Goal: Task Accomplishment & Management: Manage account settings

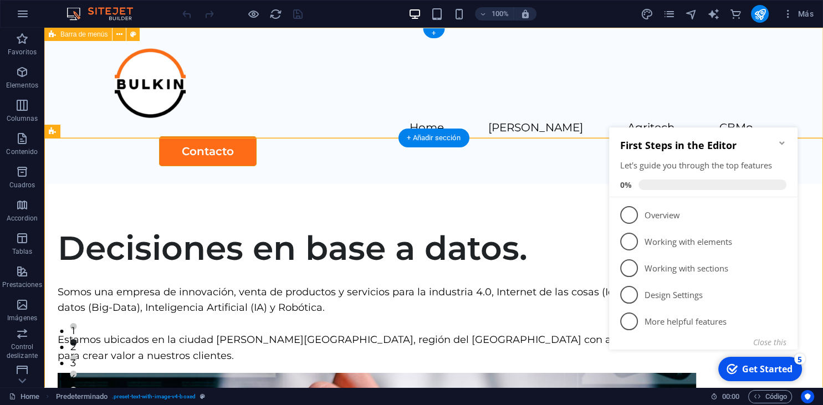
click at [528, 114] on div "Home [PERSON_NAME] Agritech CBMo Contacto" at bounding box center [433, 106] width 779 height 156
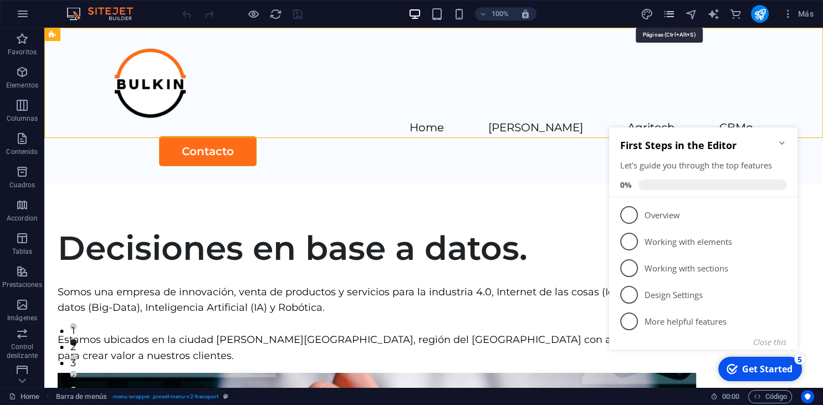
click at [668, 14] on icon "pages" at bounding box center [669, 14] width 13 height 13
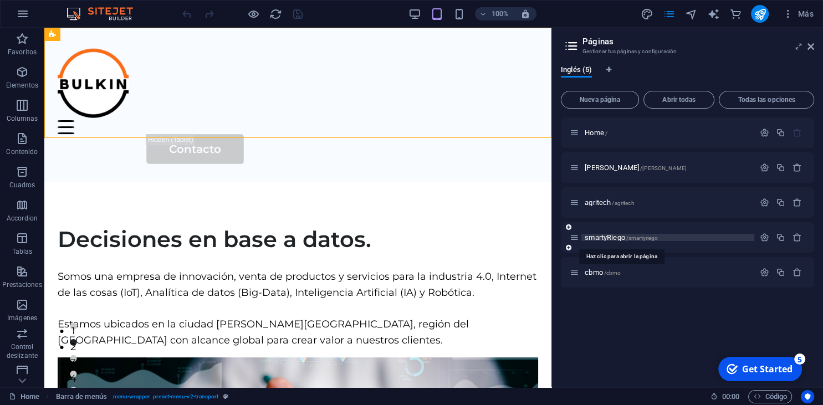
click at [597, 236] on span "smartyRiego /smartyriego" at bounding box center [621, 237] width 73 height 8
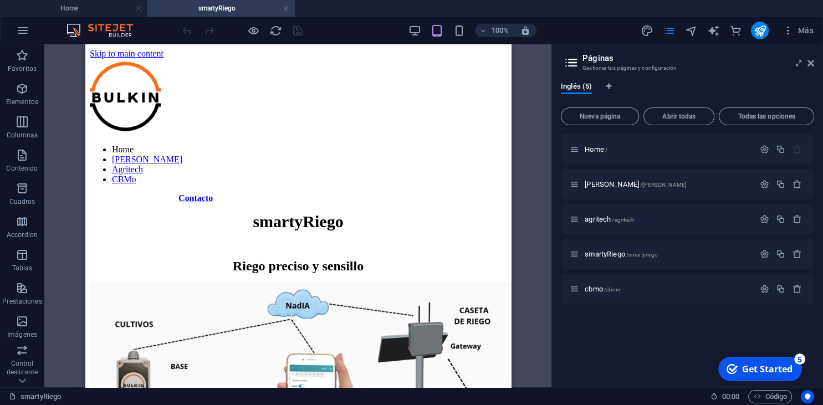
click at [817, 65] on aside "Páginas Gestionar tus páginas y configuración Inglés (5) Nueva página Abrir tod…" at bounding box center [687, 215] width 272 height 343
click at [812, 65] on icon at bounding box center [810, 63] width 7 height 9
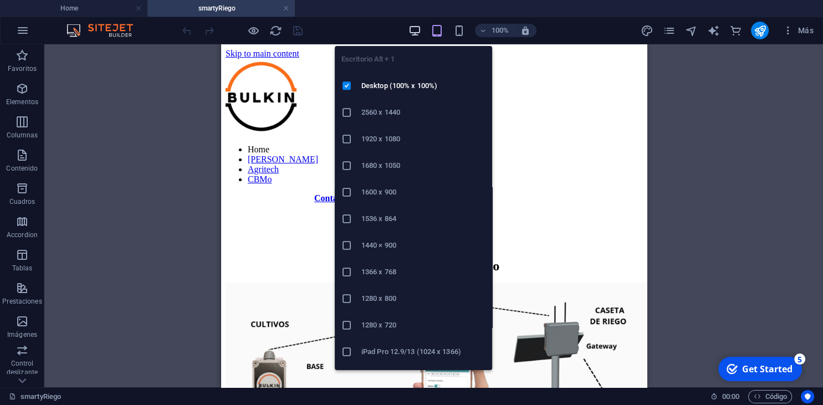
click at [416, 30] on icon "button" at bounding box center [414, 30] width 13 height 13
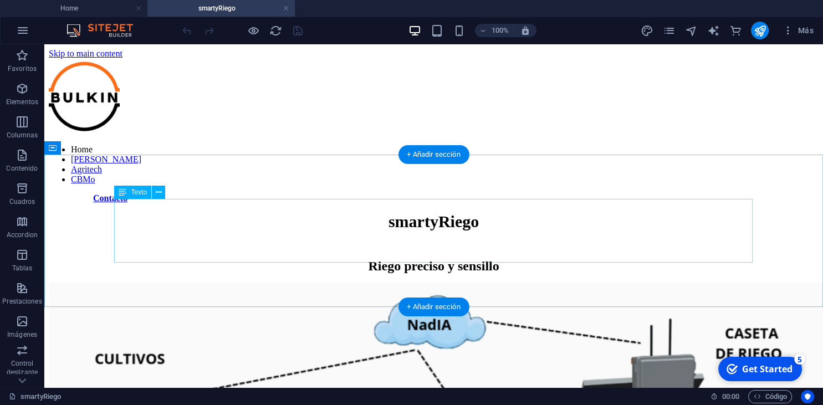
click at [488, 257] on div "smartyRiego Riego preciso y sensillo" at bounding box center [434, 243] width 770 height 62
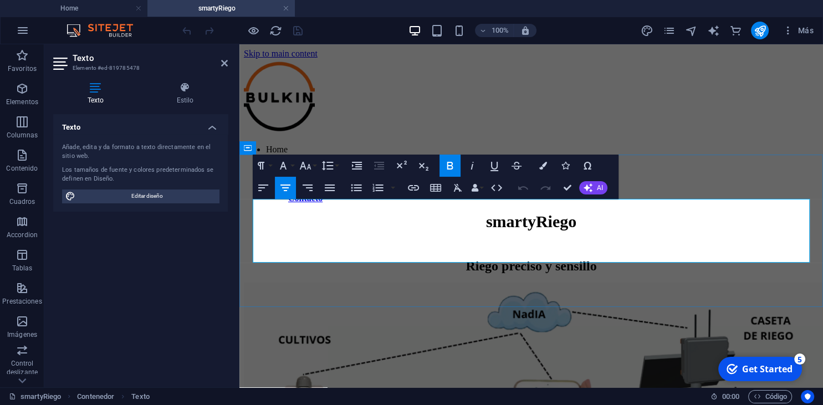
click at [590, 259] on strong "Riego preciso y sensillo" at bounding box center [531, 266] width 131 height 14
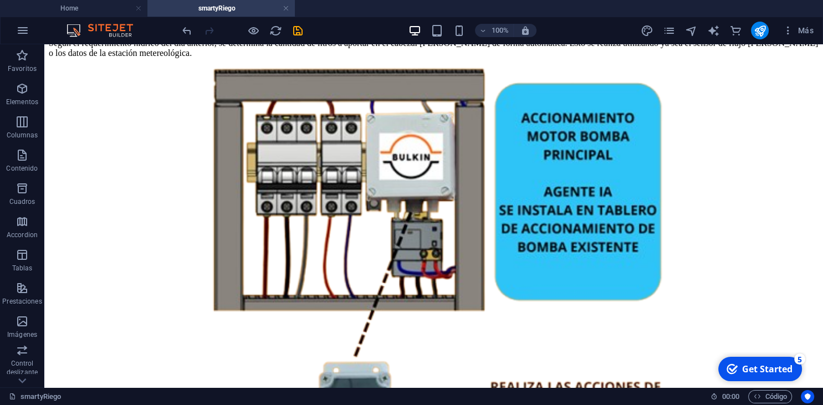
scroll to position [1148, 0]
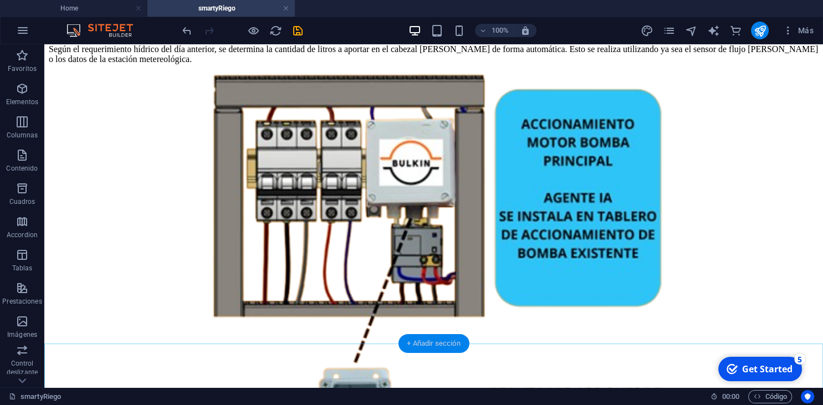
click at [444, 344] on div "+ Añadir sección" at bounding box center [433, 343] width 71 height 19
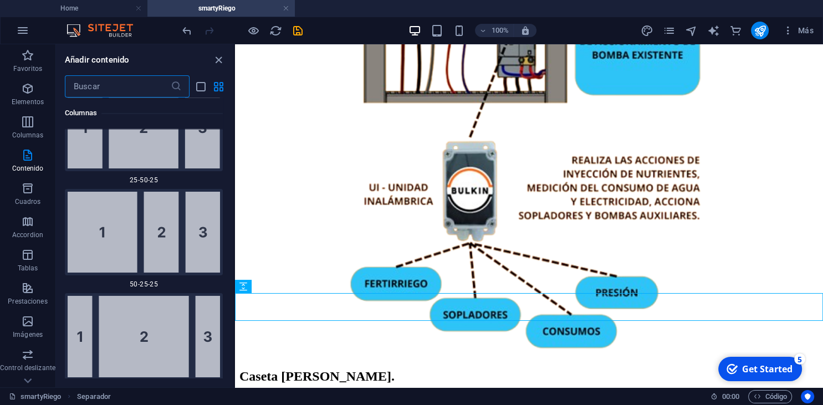
scroll to position [1961, 0]
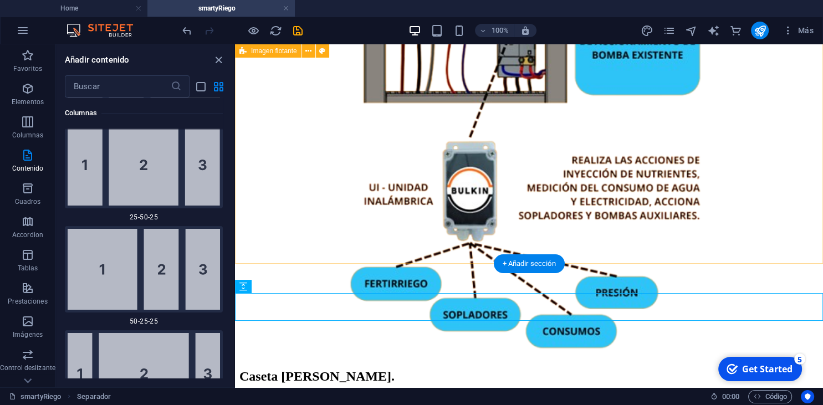
click at [711, 256] on div "Caseta [PERSON_NAME]. Recibe las señales y realiza el accionamiento eléctrico s…" at bounding box center [528, 210] width 579 height 595
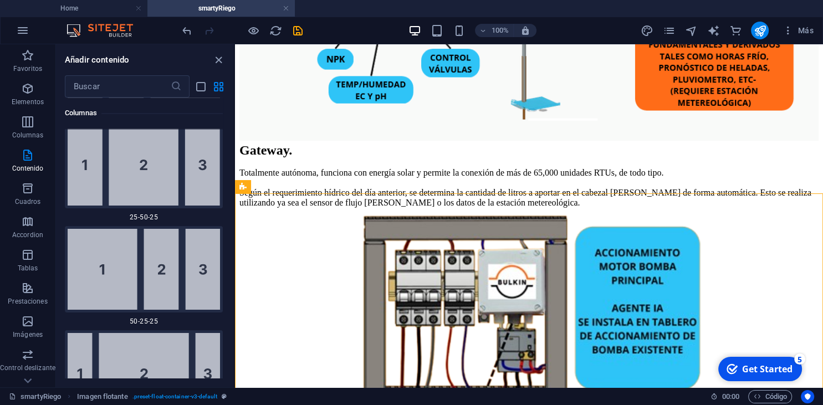
scroll to position [786, 0]
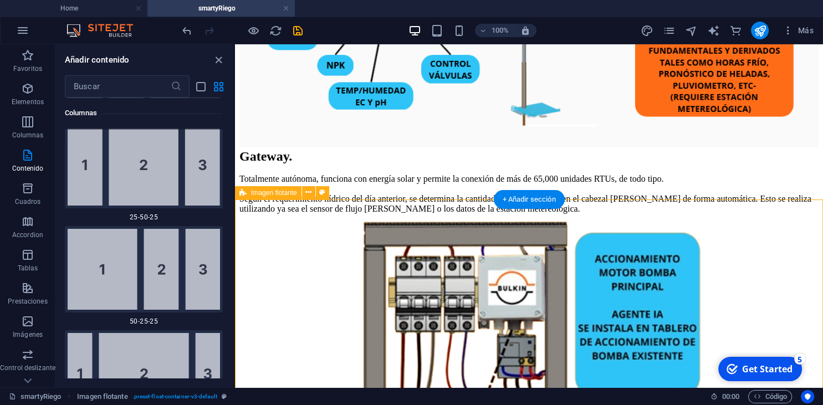
click at [309, 195] on icon at bounding box center [308, 193] width 6 height 12
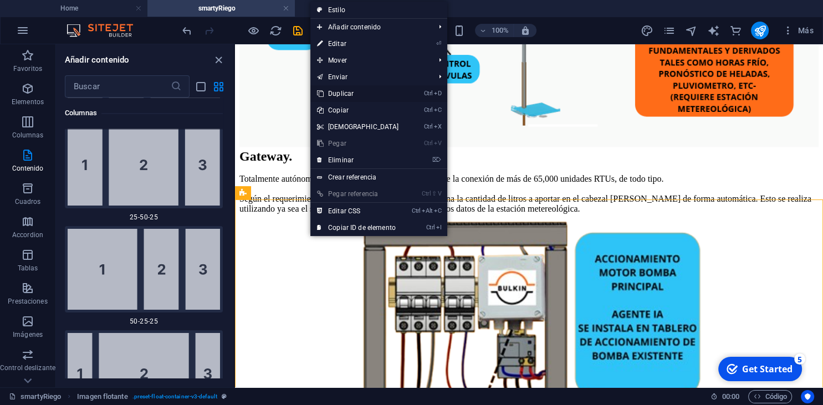
click at [349, 96] on link "Ctrl D Duplicar" at bounding box center [357, 93] width 95 height 17
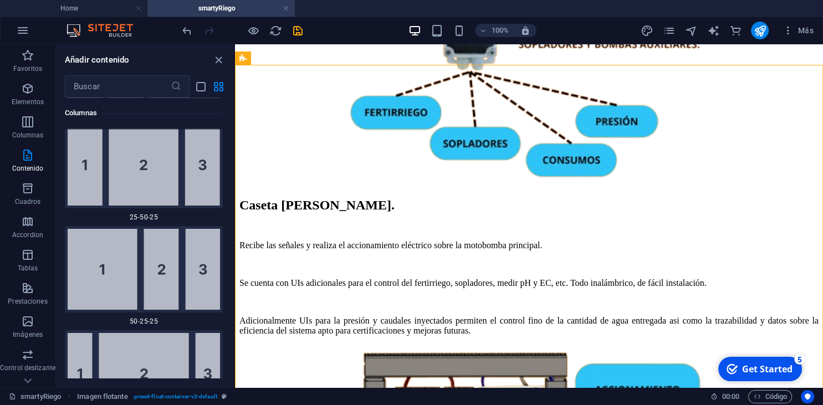
scroll to position [1318, 0]
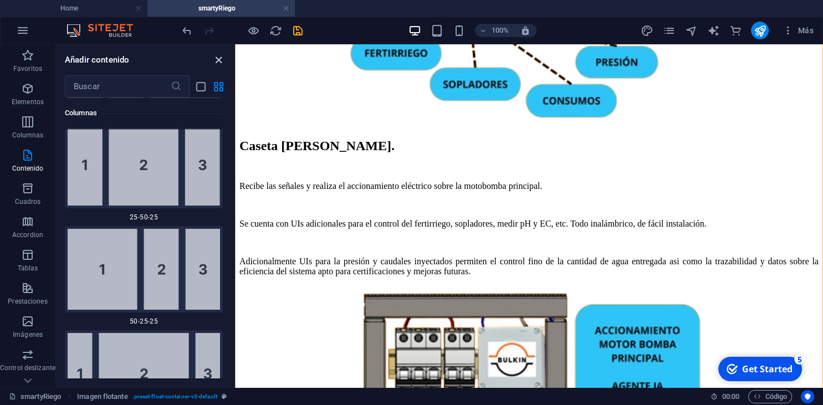
click at [218, 62] on icon "close panel" at bounding box center [218, 60] width 13 height 13
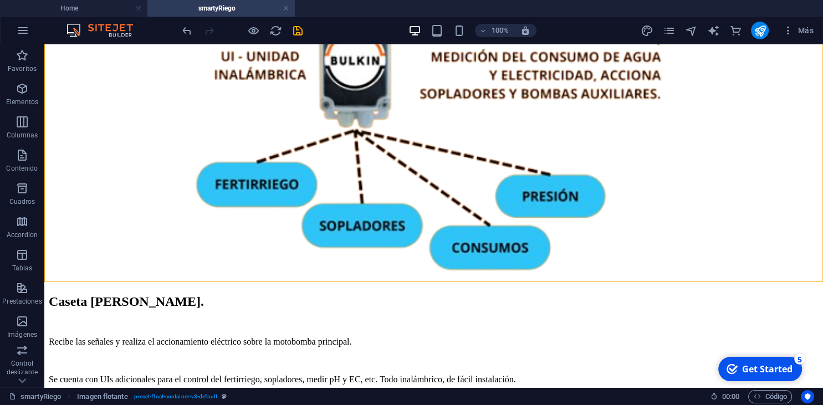
scroll to position [1518, 0]
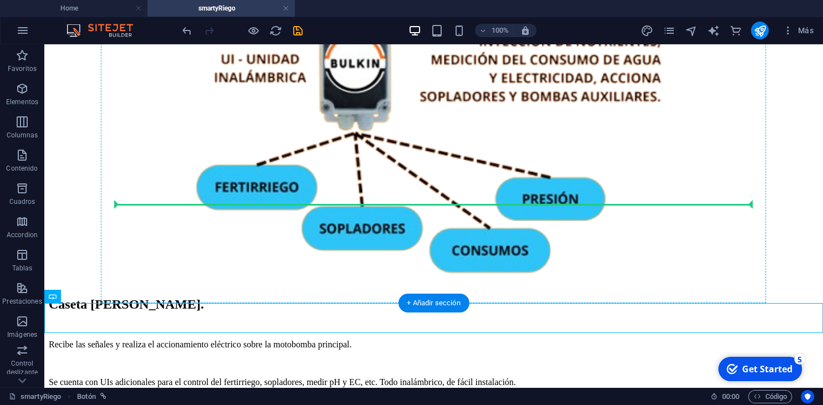
drag, startPoint x: 518, startPoint y: 314, endPoint x: 507, endPoint y: 171, distance: 142.9
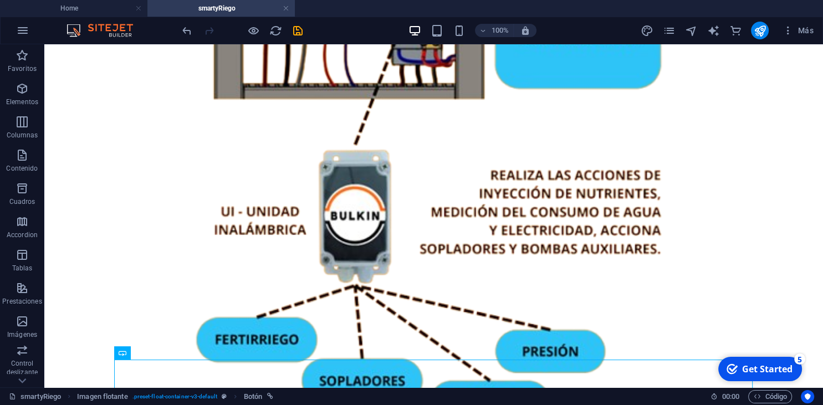
scroll to position [1363, 0]
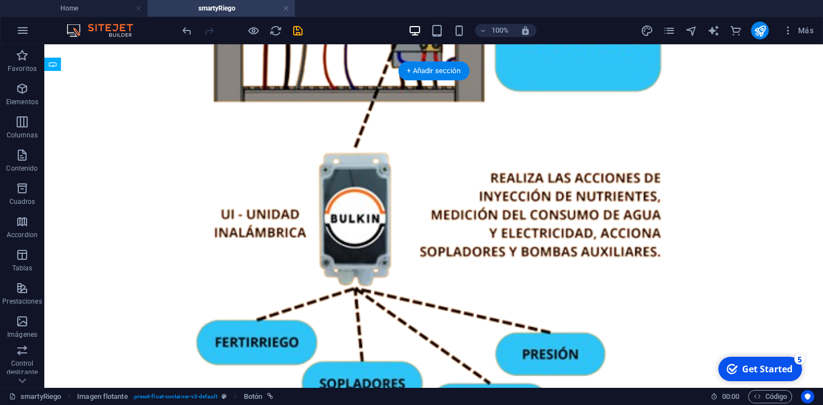
drag, startPoint x: 647, startPoint y: 370, endPoint x: 458, endPoint y: 170, distance: 275.2
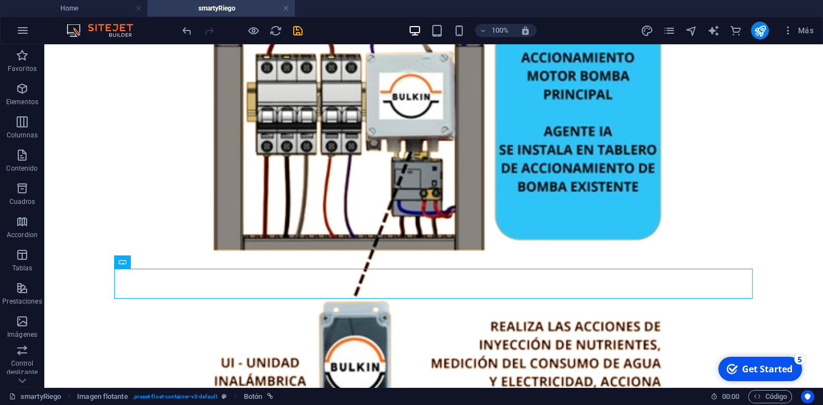
scroll to position [1209, 0]
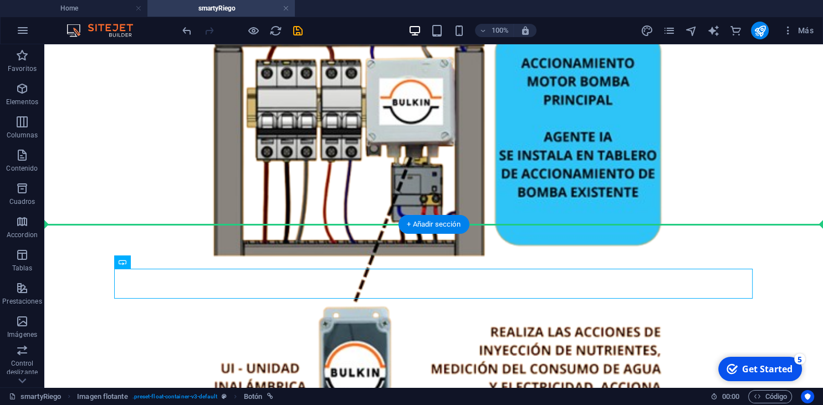
drag, startPoint x: 431, startPoint y: 283, endPoint x: 417, endPoint y: 236, distance: 49.8
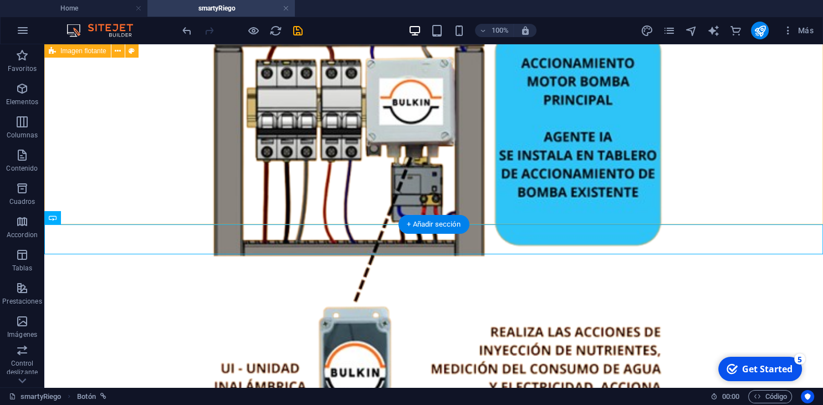
click at [520, 190] on div "Caseta [PERSON_NAME]. Recibe las señales y realiza el accionamiento eléctrico s…" at bounding box center [434, 373] width 770 height 741
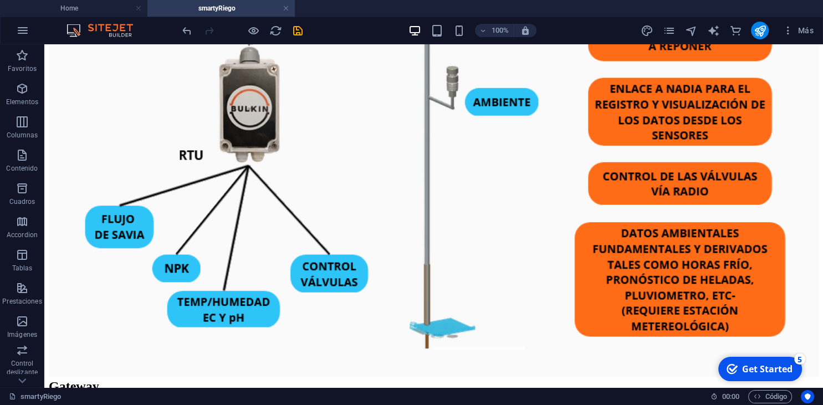
scroll to position [771, 0]
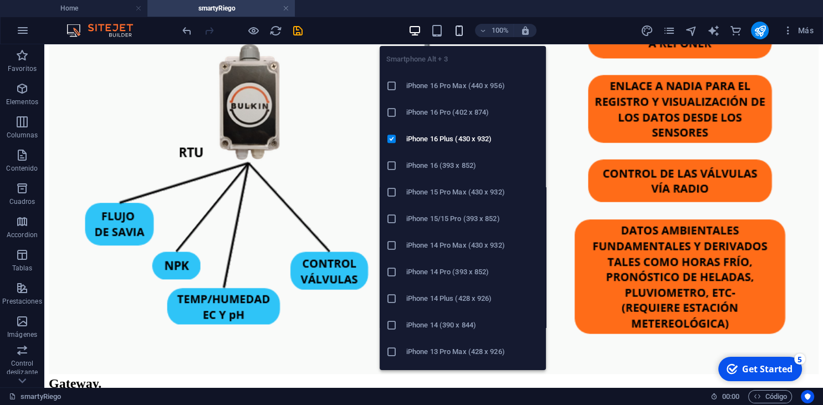
click at [460, 34] on icon "button" at bounding box center [459, 30] width 13 height 13
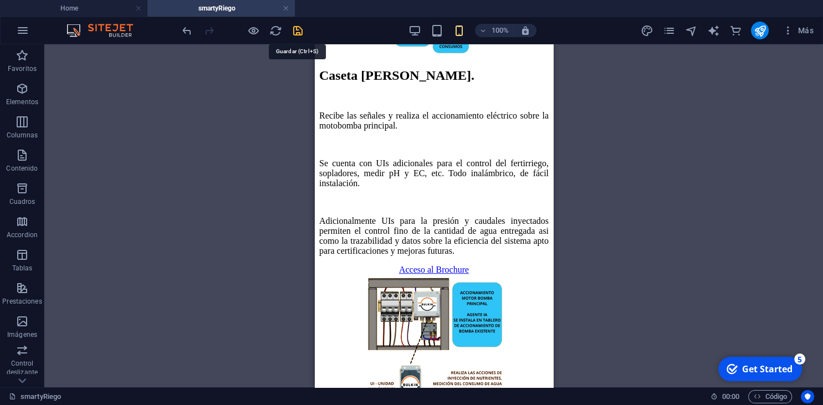
click at [301, 24] on icon "save" at bounding box center [298, 30] width 13 height 13
click at [615, 178] on div "Arrastra aquí para reemplazar el contenido existente. Si quieres crear un eleme…" at bounding box center [433, 215] width 779 height 343
click at [603, 156] on div "Arrastra aquí para reemplazar el contenido existente. Si quieres crear un eleme…" at bounding box center [433, 215] width 779 height 343
click at [646, 166] on div "Arrastra aquí para reemplazar el contenido existente. Si quieres crear un eleme…" at bounding box center [433, 215] width 779 height 343
click at [522, 215] on div "Caseta [PERSON_NAME]. Recibe las señales y realiza el accionamiento eléctrico s…" at bounding box center [433, 162] width 229 height 188
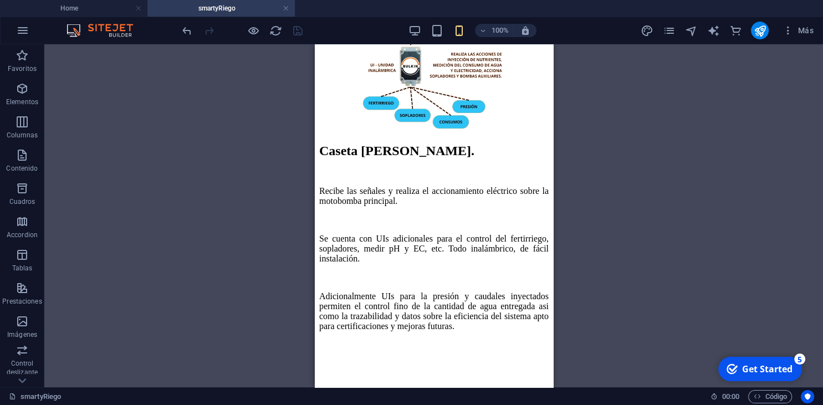
scroll to position [1047, 0]
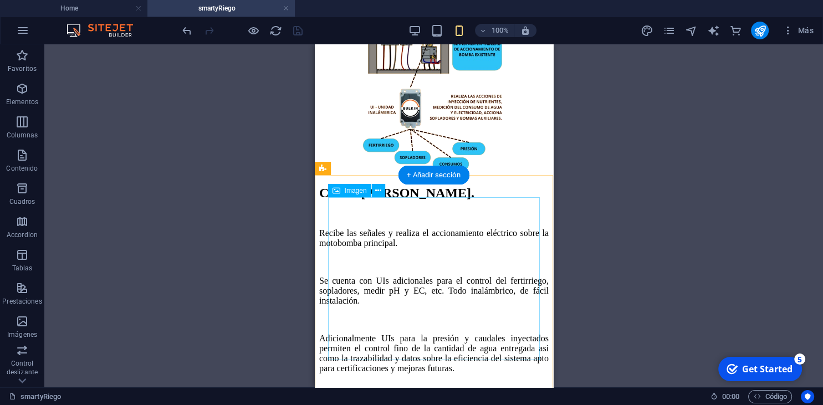
click at [464, 177] on figure at bounding box center [433, 87] width 229 height 178
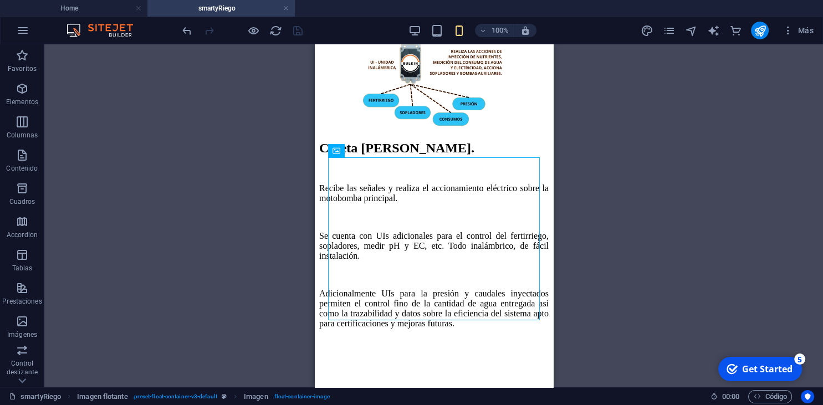
scroll to position [1087, 0]
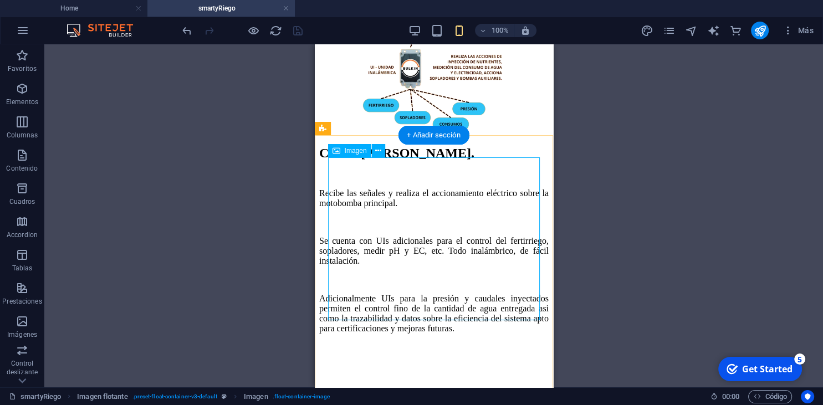
click at [432, 137] on figure at bounding box center [433, 47] width 229 height 178
click at [341, 152] on div "Imagen" at bounding box center [349, 150] width 43 height 13
click at [370, 137] on figure at bounding box center [433, 47] width 229 height 178
select select "%"
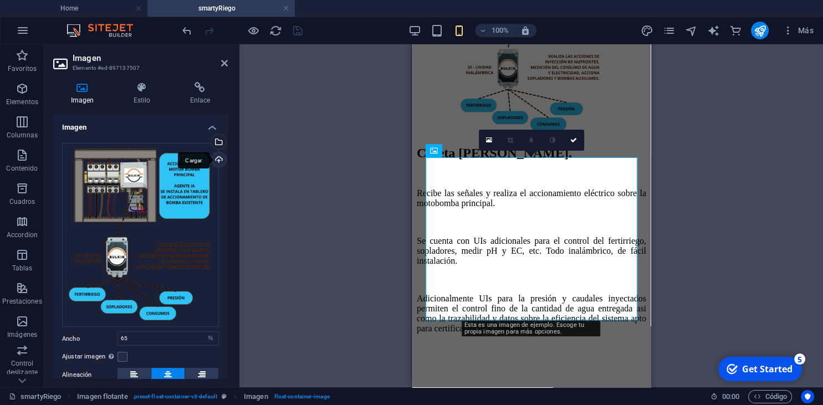
click at [221, 159] on div "Cargar" at bounding box center [217, 160] width 17 height 17
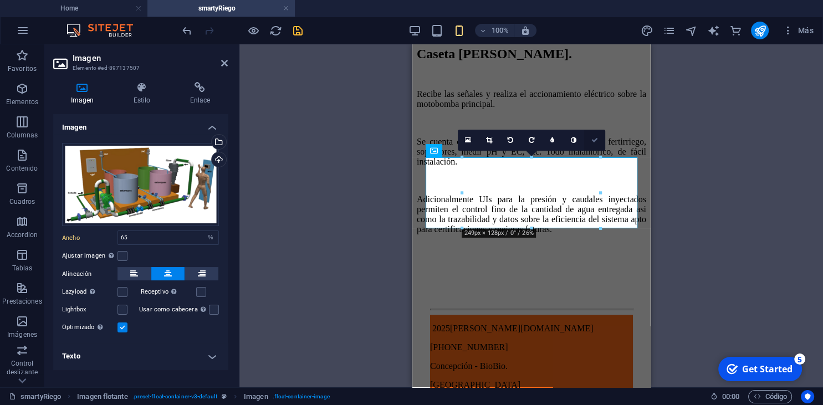
click at [593, 142] on icon at bounding box center [594, 140] width 7 height 7
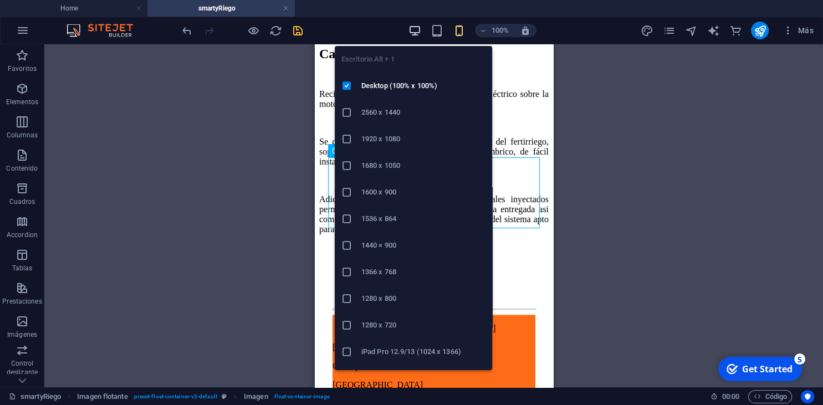
click at [411, 25] on icon "button" at bounding box center [414, 30] width 13 height 13
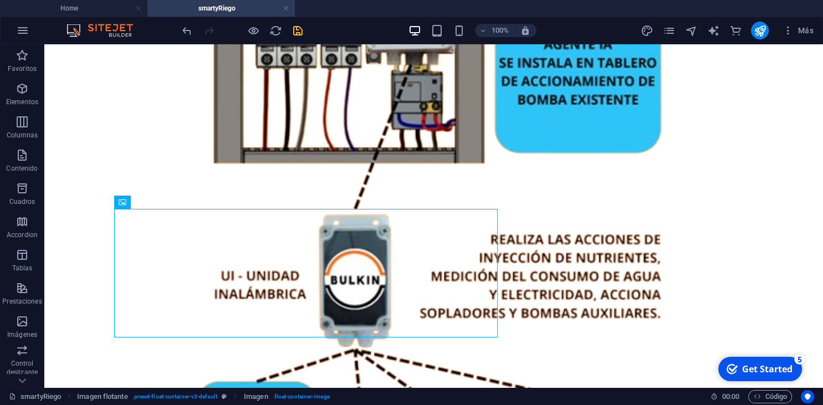
scroll to position [1299, 0]
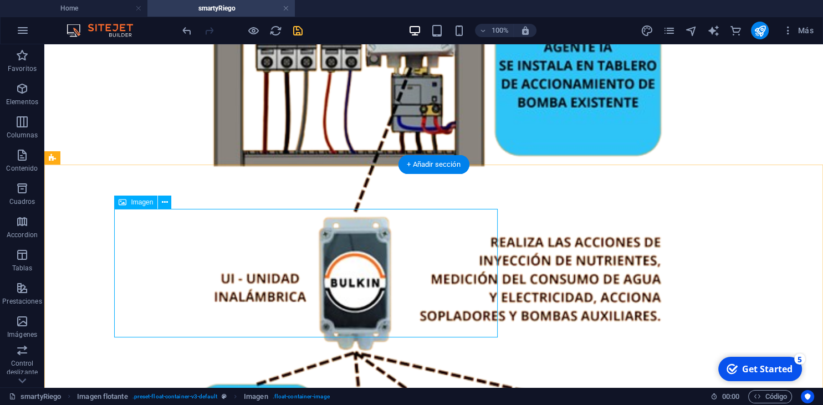
select select "%"
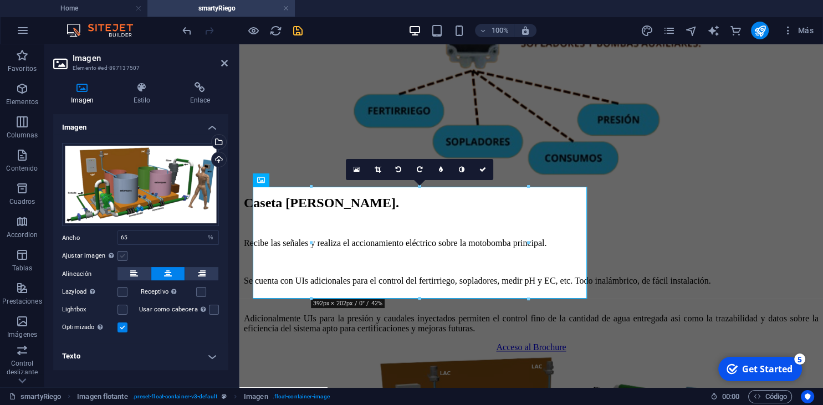
click at [123, 256] on label at bounding box center [122, 256] width 10 height 10
click at [0, 0] on input "Ajustar imagen Ajustar imagen automáticamente a un ancho y alto fijo" at bounding box center [0, 0] width 0 height 0
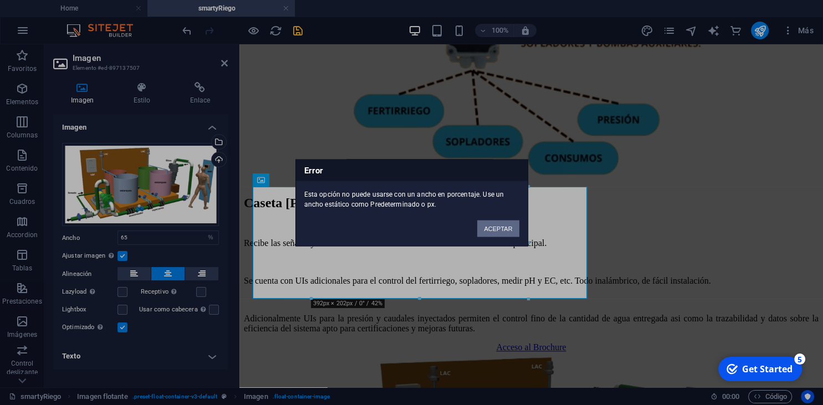
click at [493, 229] on button "ACEPTAR" at bounding box center [498, 228] width 42 height 17
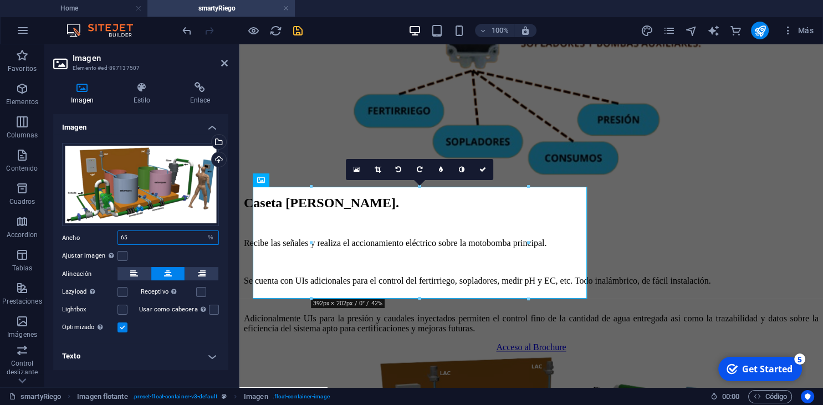
drag, startPoint x: 170, startPoint y: 238, endPoint x: 105, endPoint y: 238, distance: 64.3
click at [118, 238] on input "65" at bounding box center [168, 237] width 100 height 13
click at [232, 273] on div "Imagen Estilo Enlace Imagen Arrastra archivos aquí, haz clic para escoger archi…" at bounding box center [140, 230] width 192 height 314
click at [295, 29] on icon "save" at bounding box center [298, 30] width 13 height 13
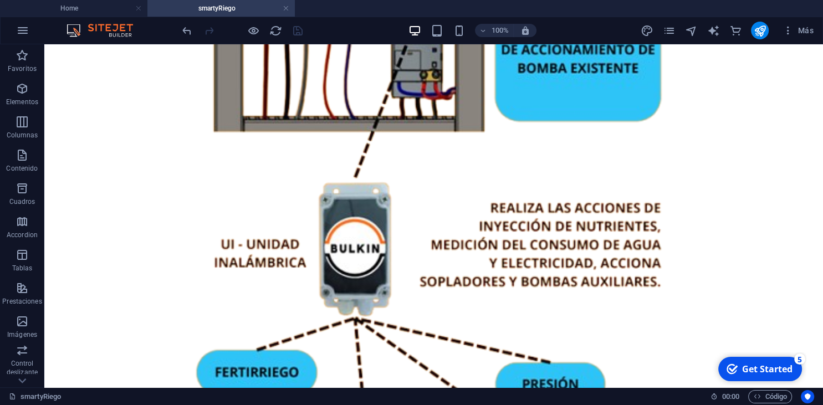
scroll to position [1338, 0]
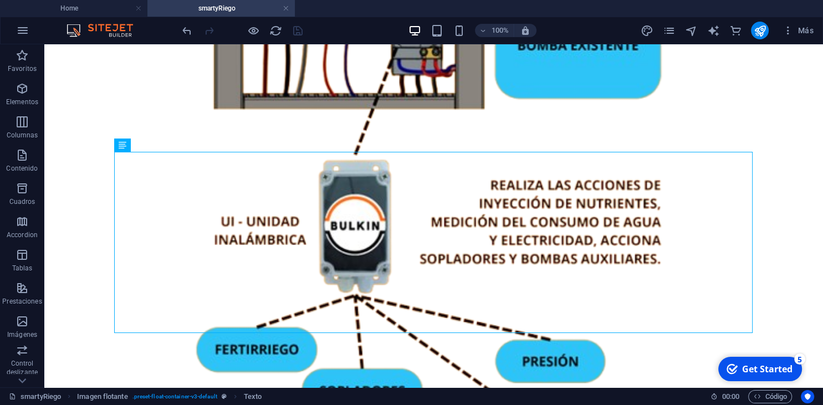
scroll to position [1358, 0]
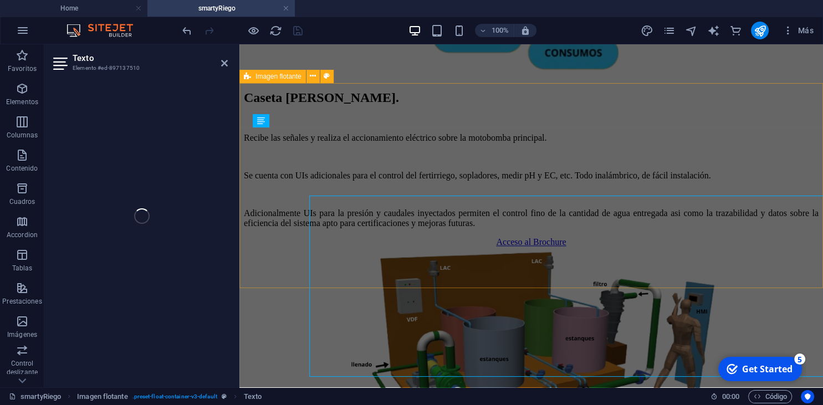
scroll to position [1312, 0]
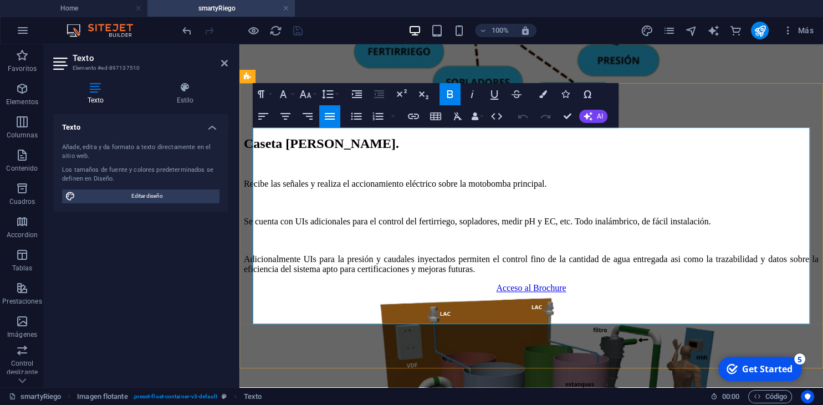
drag, startPoint x: 709, startPoint y: 206, endPoint x: 605, endPoint y: 176, distance: 108.0
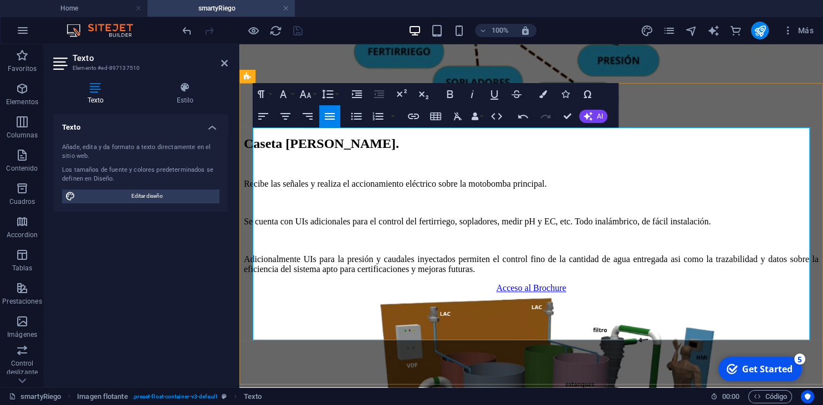
drag, startPoint x: 254, startPoint y: 255, endPoint x: 348, endPoint y: 267, distance: 94.5
drag, startPoint x: 255, startPoint y: 300, endPoint x: 288, endPoint y: 333, distance: 46.2
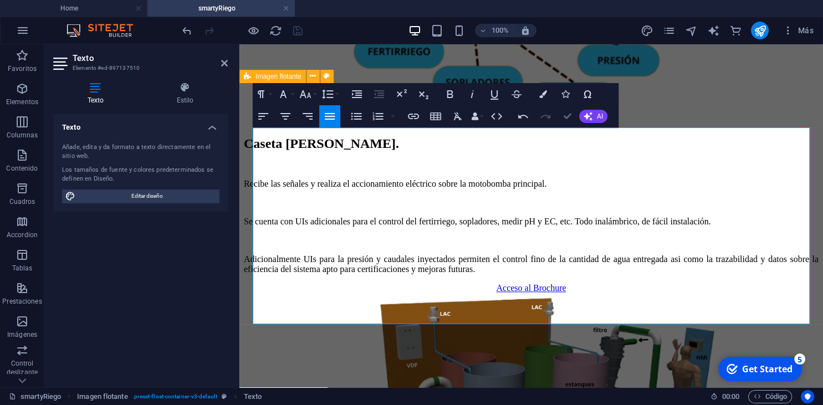
scroll to position [1358, 0]
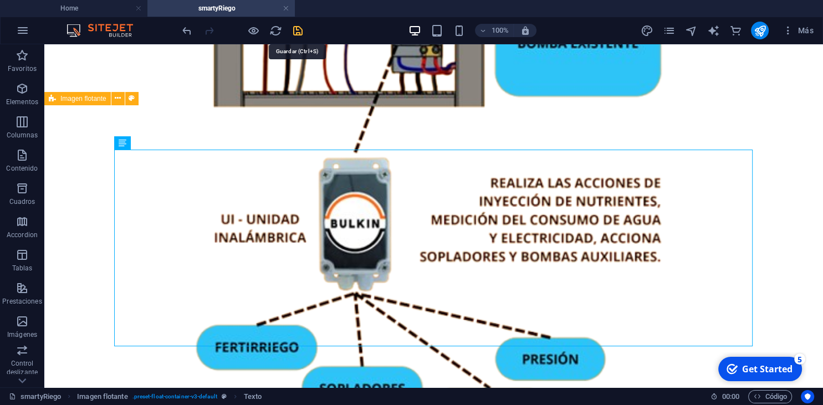
click at [300, 30] on icon "save" at bounding box center [298, 30] width 13 height 13
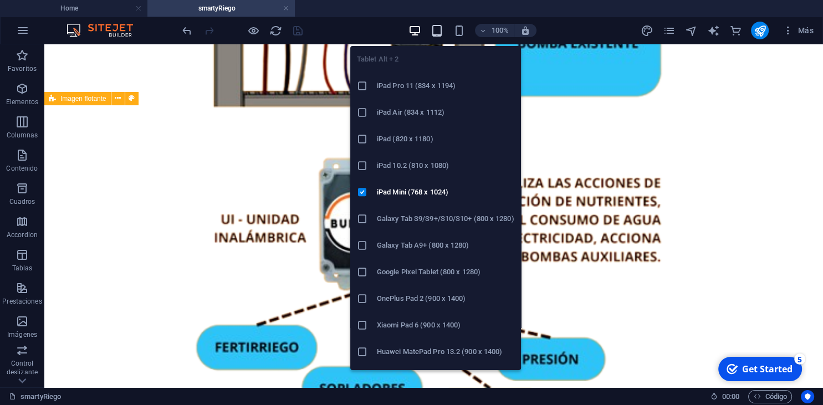
click at [436, 35] on icon "button" at bounding box center [437, 30] width 13 height 13
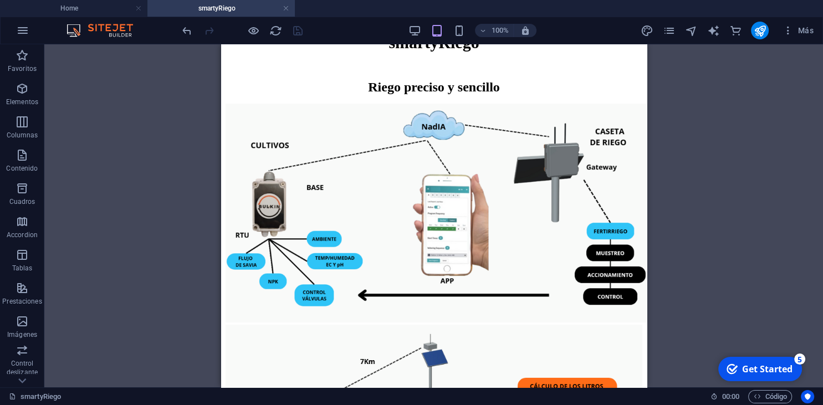
scroll to position [96, 0]
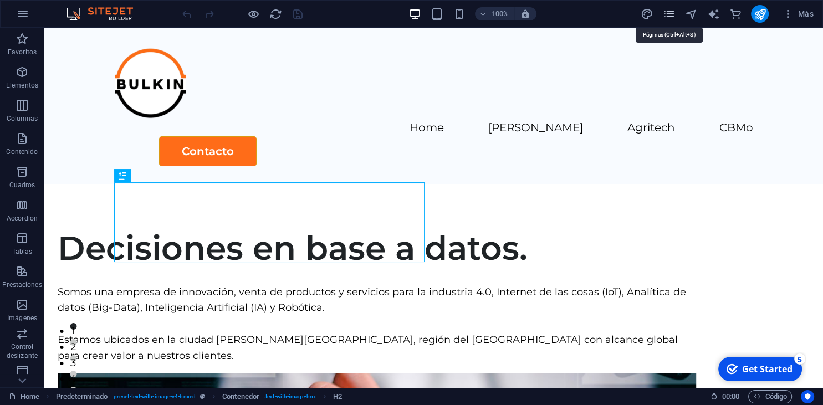
click at [673, 13] on icon "pages" at bounding box center [669, 14] width 13 height 13
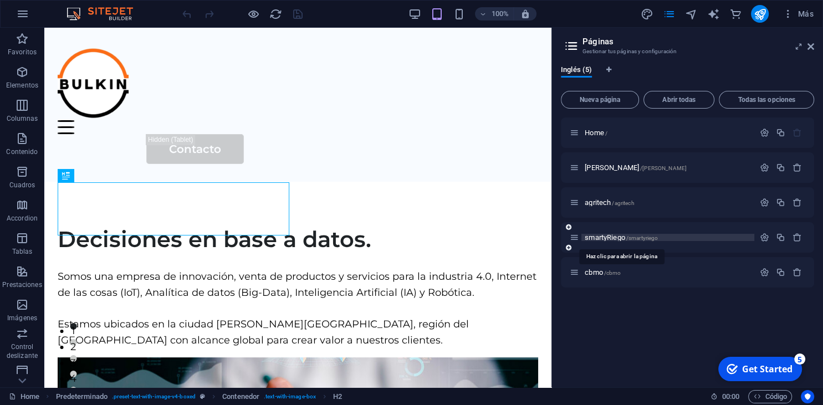
click at [600, 237] on span "smartyRiego /smartyriego" at bounding box center [621, 237] width 73 height 8
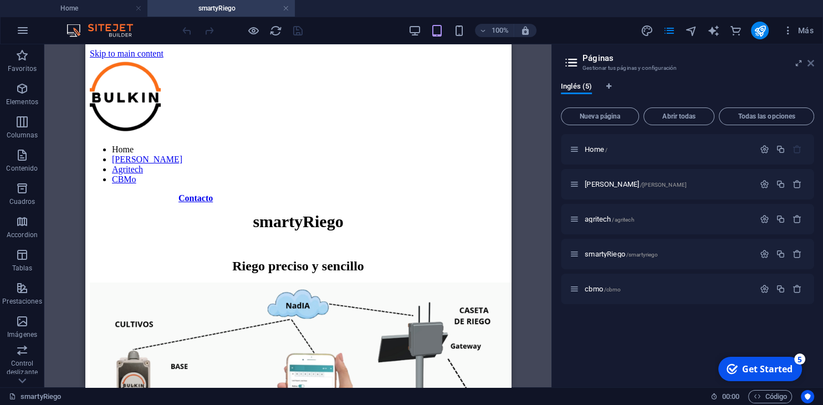
click at [812, 63] on icon at bounding box center [810, 63] width 7 height 9
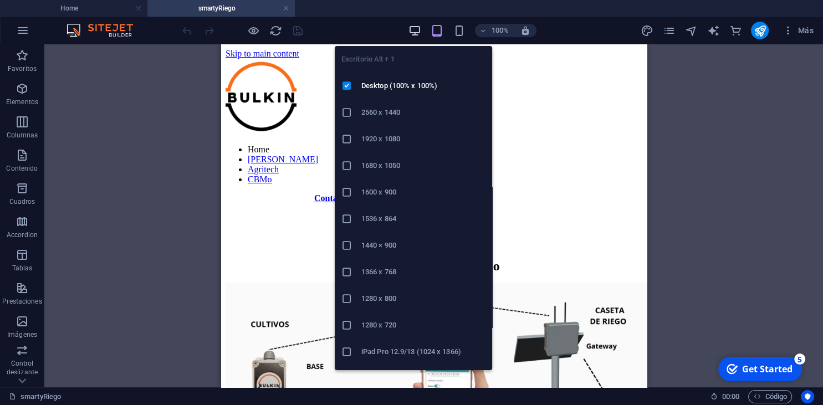
click at [411, 33] on icon "button" at bounding box center [414, 30] width 13 height 13
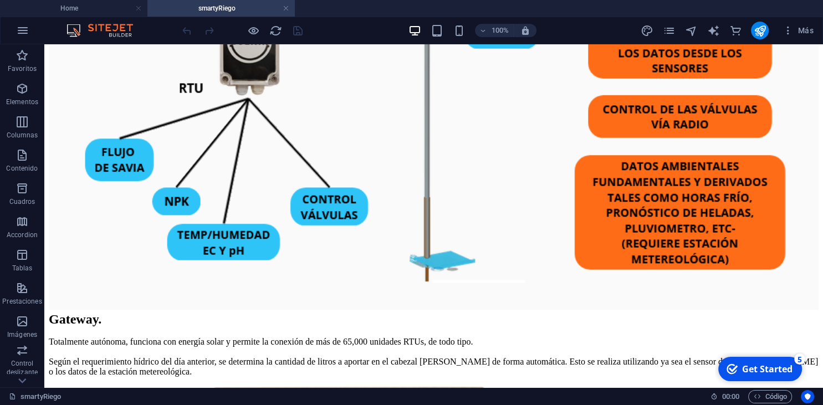
scroll to position [807, 0]
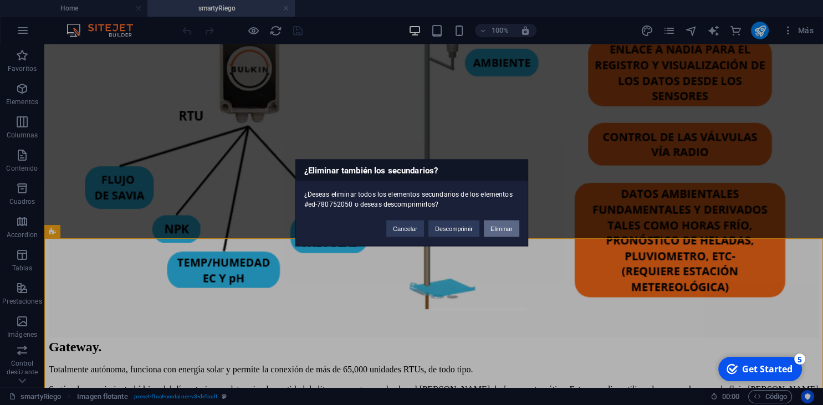
click at [495, 227] on button "Eliminar" at bounding box center [501, 228] width 35 height 17
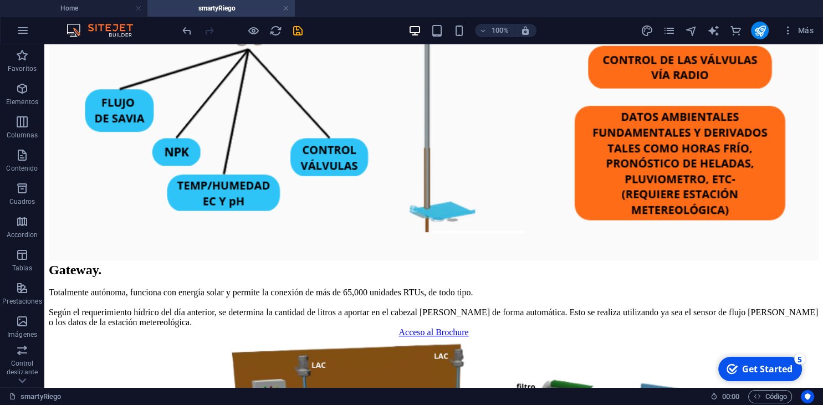
scroll to position [883, 0]
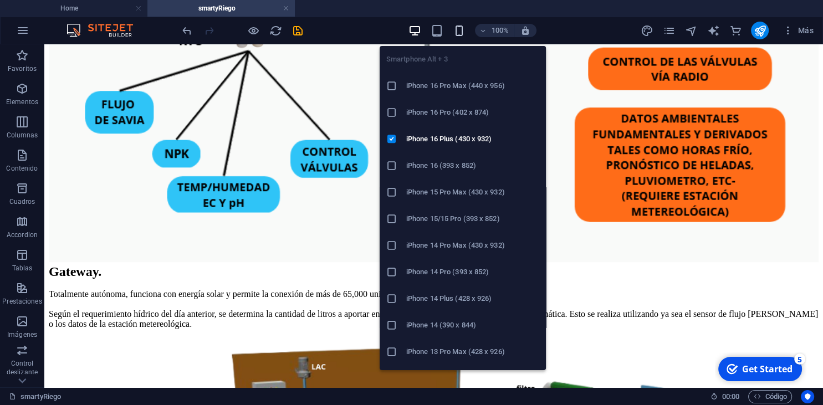
click at [461, 30] on icon "button" at bounding box center [459, 30] width 13 height 13
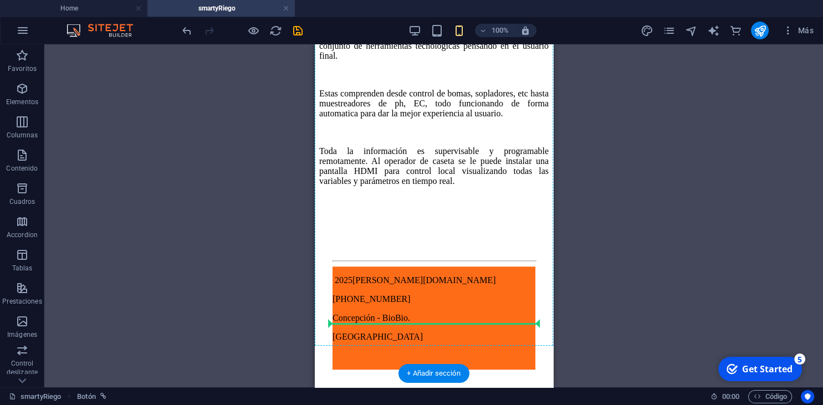
scroll to position [904, 0]
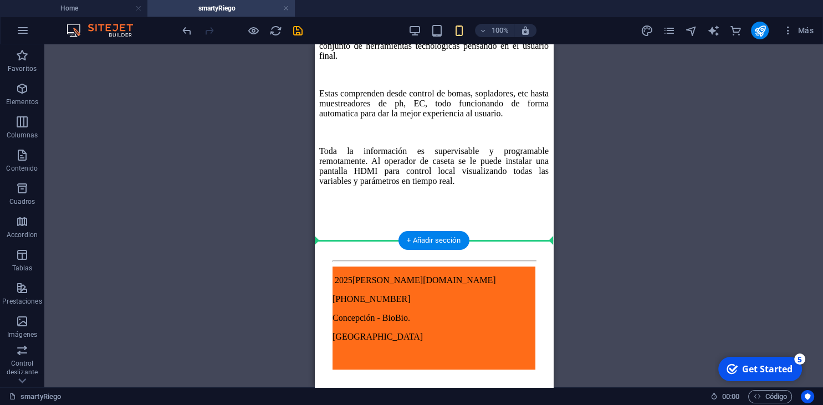
drag, startPoint x: 469, startPoint y: 243, endPoint x: 426, endPoint y: 232, distance: 45.0
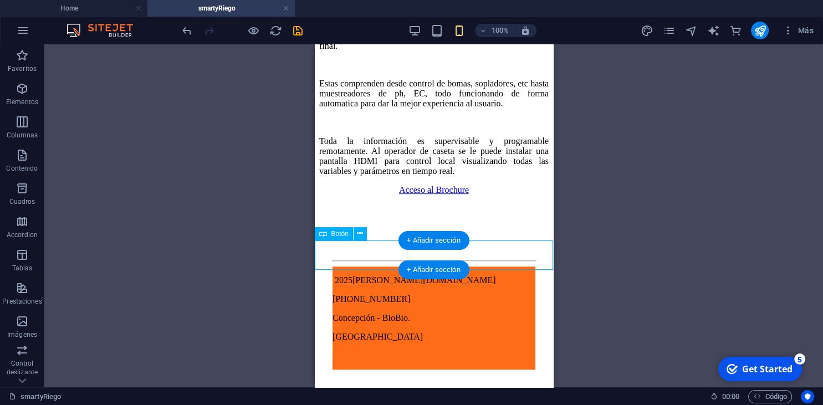
scroll to position [875, 0]
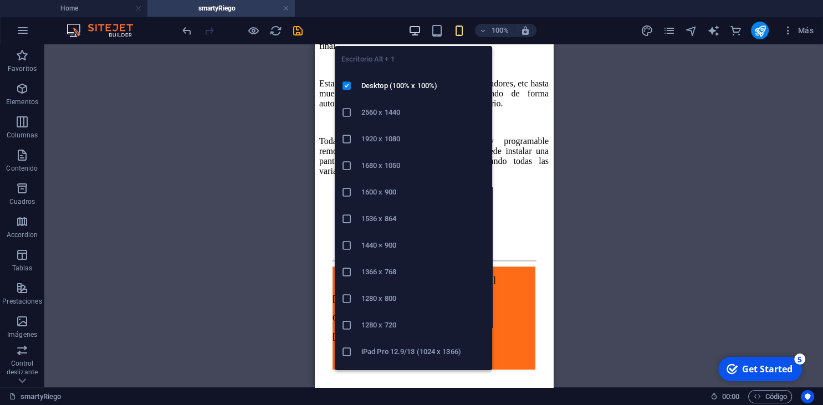
click at [417, 28] on icon "button" at bounding box center [414, 30] width 13 height 13
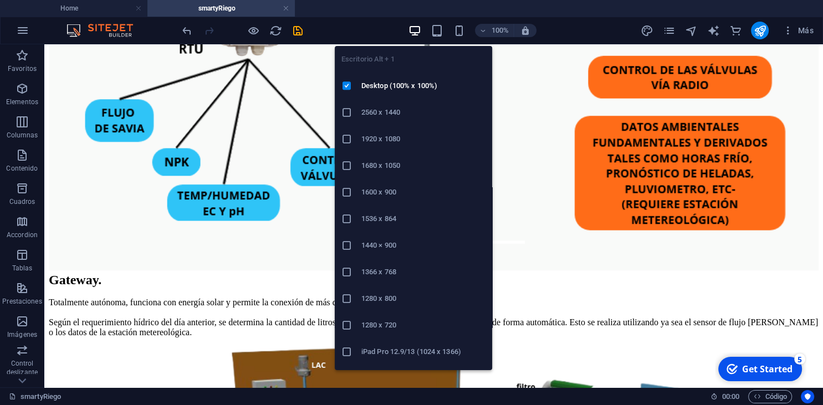
scroll to position [978, 0]
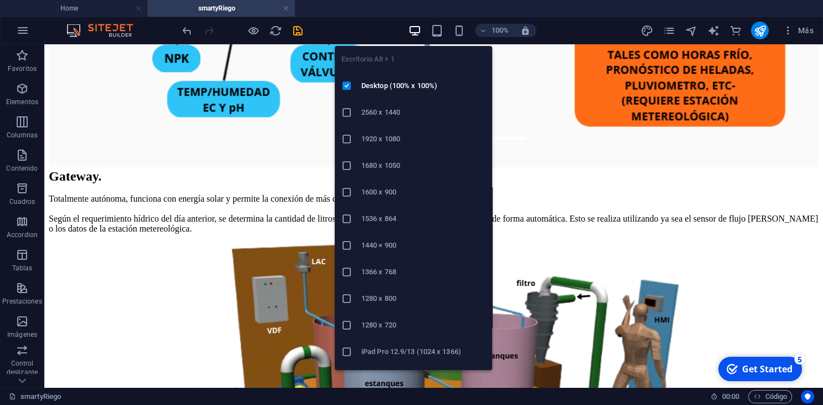
click at [413, 29] on icon "button" at bounding box center [414, 30] width 13 height 13
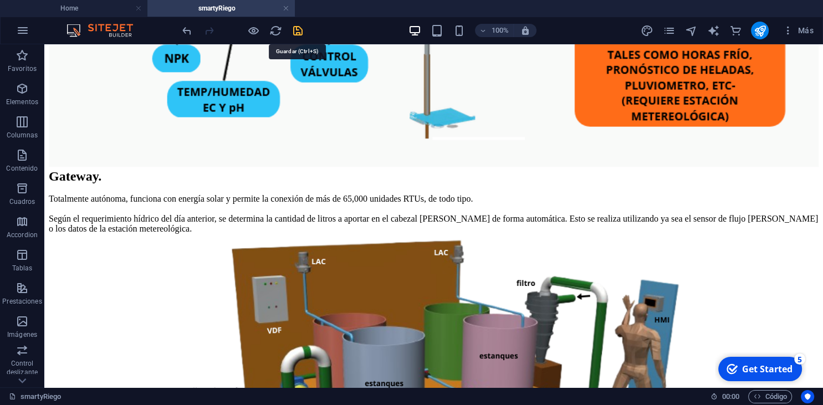
click at [298, 33] on icon "save" at bounding box center [298, 30] width 13 height 13
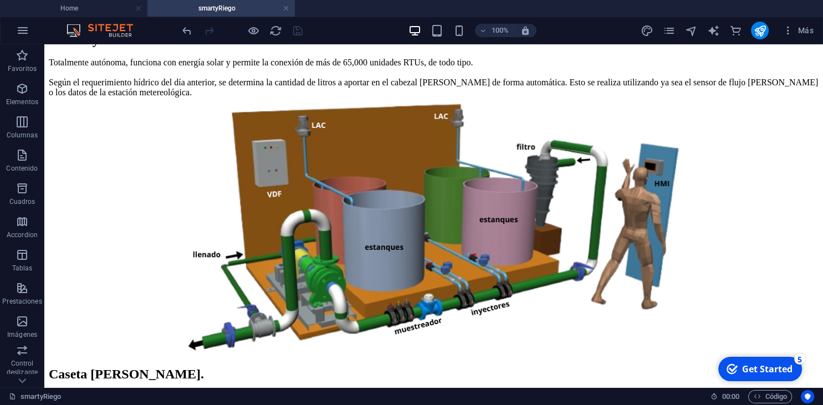
scroll to position [1117, 0]
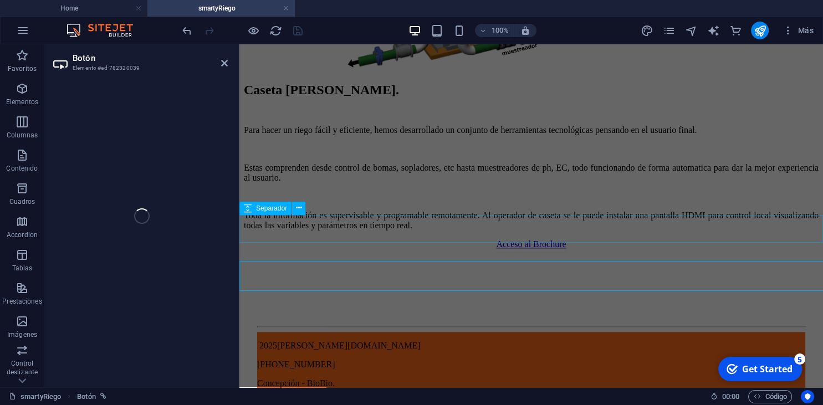
scroll to position [1070, 0]
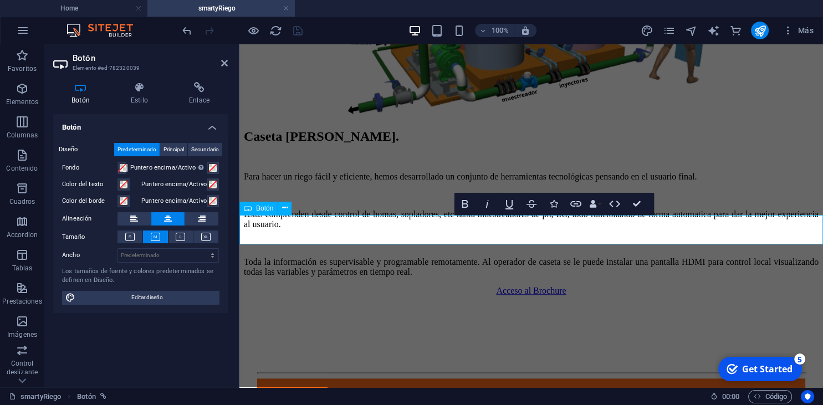
click at [496, 286] on link "Acceso al Brochure" at bounding box center [531, 290] width 70 height 9
click at [204, 150] on span "Secundario" at bounding box center [205, 149] width 28 height 13
click at [178, 148] on span "Principal" at bounding box center [173, 149] width 21 height 13
click at [149, 146] on span "Predeterminado" at bounding box center [136, 149] width 39 height 13
click at [202, 90] on icon at bounding box center [199, 87] width 57 height 11
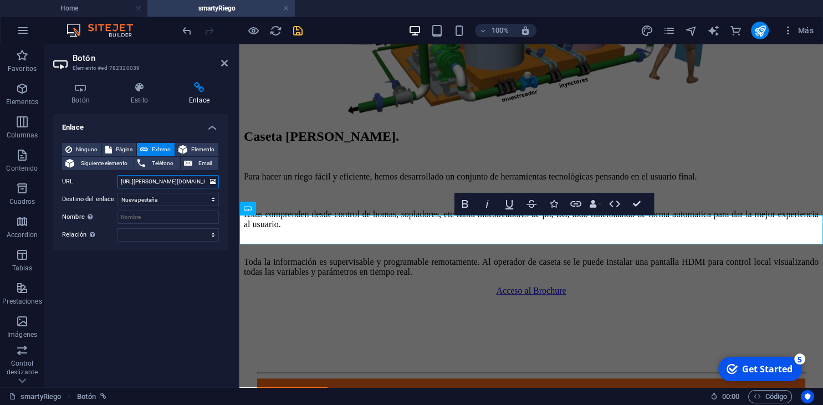
click at [182, 185] on input "https://bulkin.cl/catalogo/smartyRiego.pdf" at bounding box center [167, 181] width 101 height 13
type input "https://store.bulkin.cl/catalog/smartyRiego_r5.pdf"
click at [299, 30] on icon "save" at bounding box center [298, 30] width 13 height 13
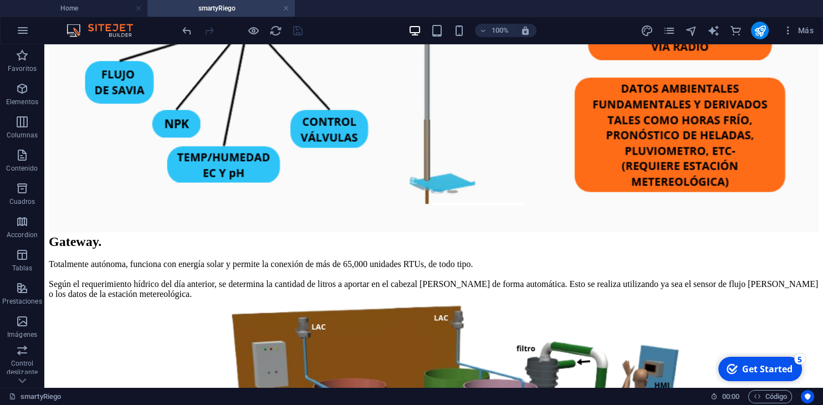
scroll to position [911, 0]
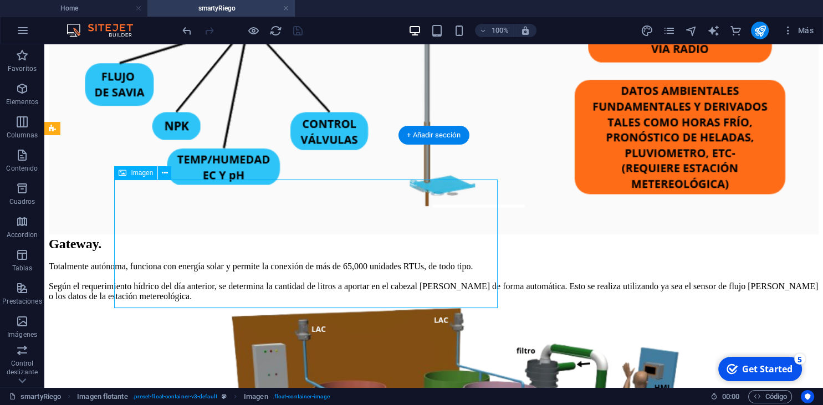
select select "%"
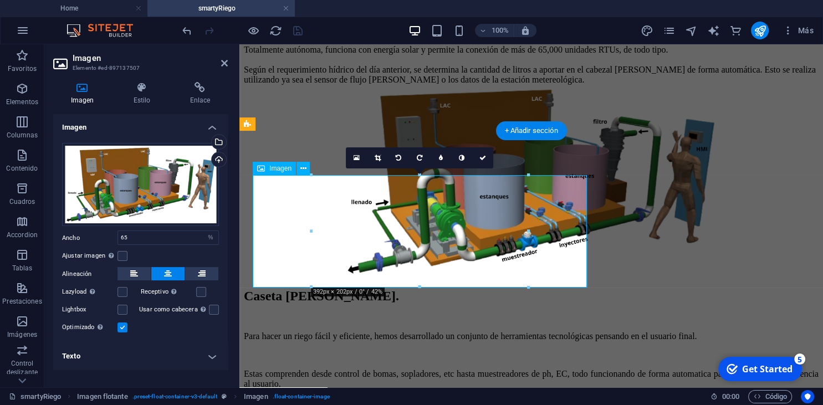
scroll to position [868, 0]
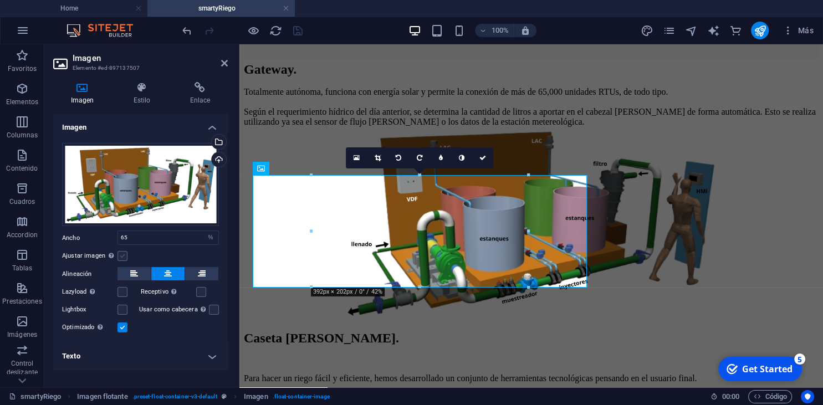
click at [125, 257] on label at bounding box center [122, 256] width 10 height 10
click at [0, 0] on input "Ajustar imagen Ajustar imagen automáticamente a un ancho y alto fijo" at bounding box center [0, 0] width 0 height 0
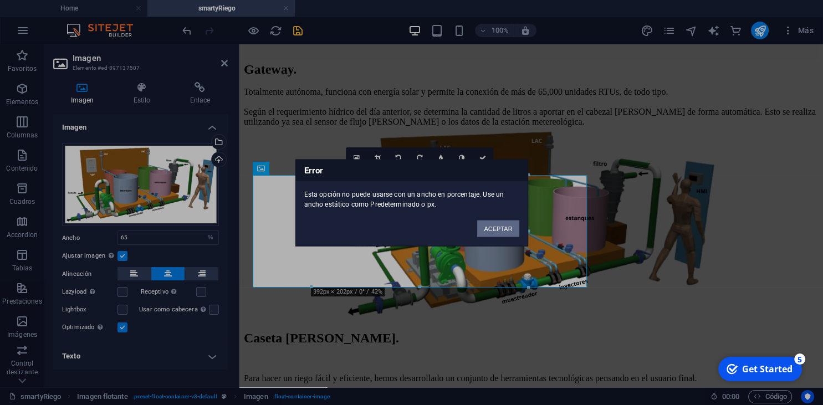
click at [497, 228] on button "ACEPTAR" at bounding box center [498, 228] width 42 height 17
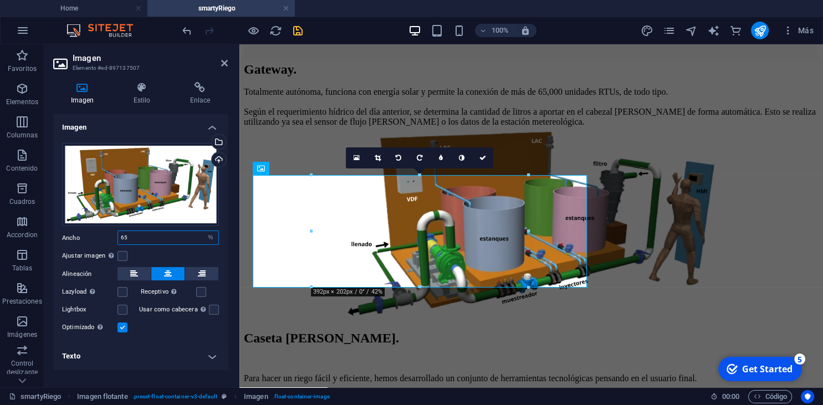
click at [161, 237] on input "65" at bounding box center [168, 237] width 100 height 13
type input "6"
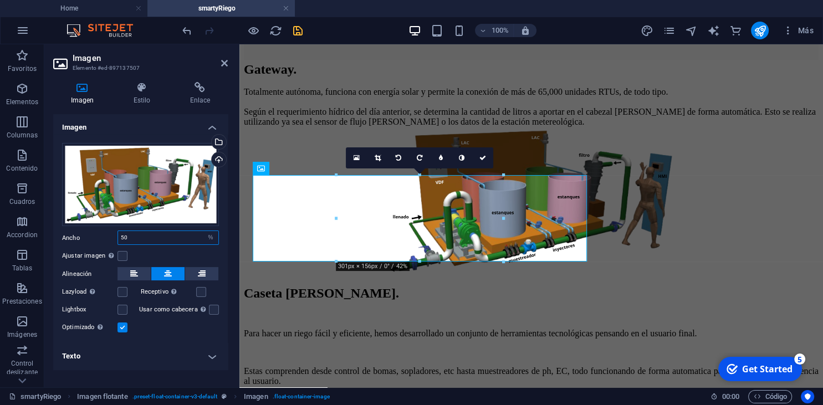
drag, startPoint x: 143, startPoint y: 240, endPoint x: 104, endPoint y: 237, distance: 39.5
click at [118, 237] on input "50" at bounding box center [168, 237] width 100 height 13
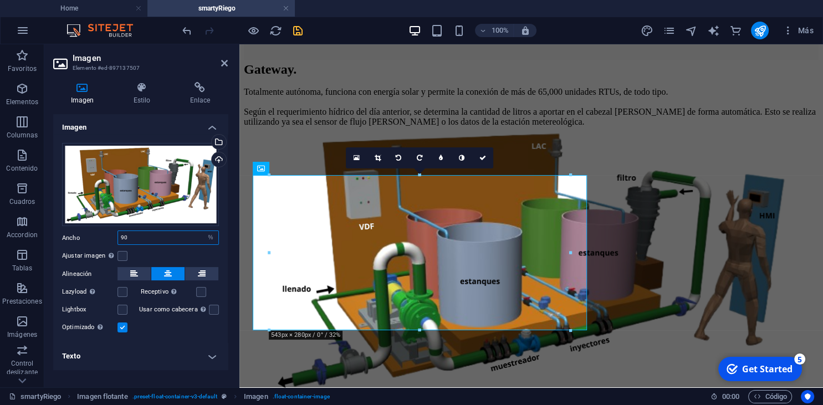
drag, startPoint x: 131, startPoint y: 235, endPoint x: 108, endPoint y: 236, distance: 23.9
click at [118, 236] on input "90" at bounding box center [168, 237] width 100 height 13
type input "100"
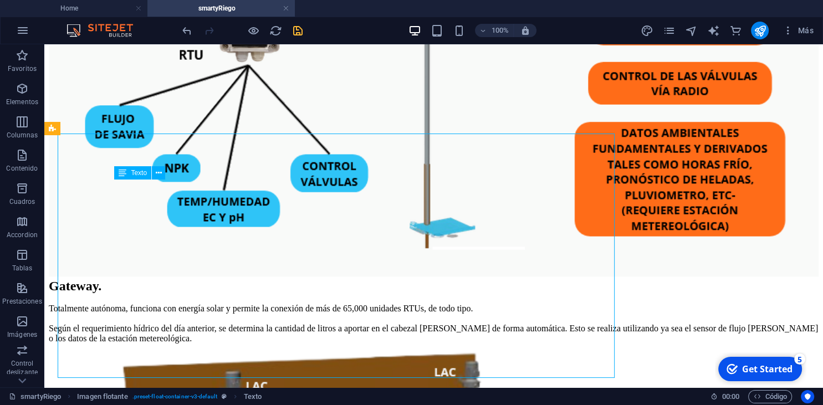
scroll to position [911, 0]
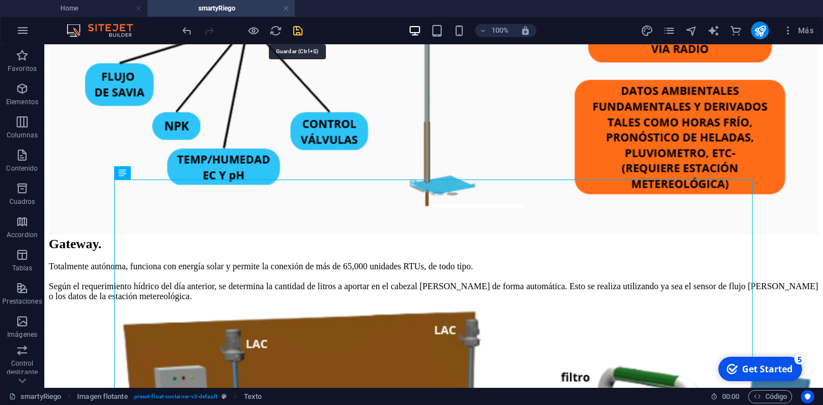
click at [300, 34] on icon "save" at bounding box center [298, 30] width 13 height 13
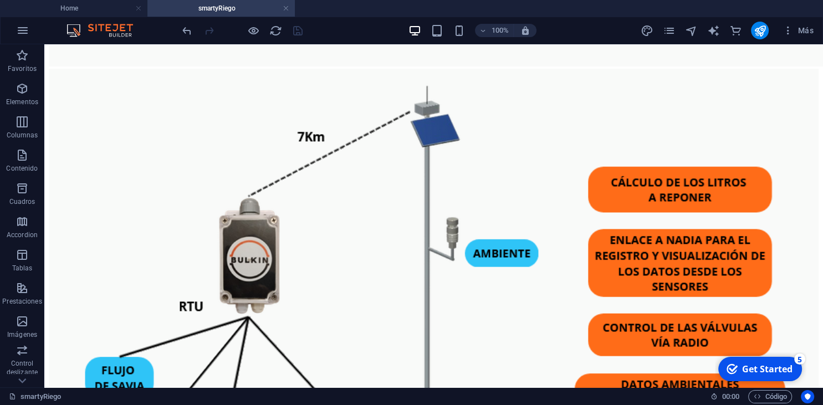
scroll to position [611, 0]
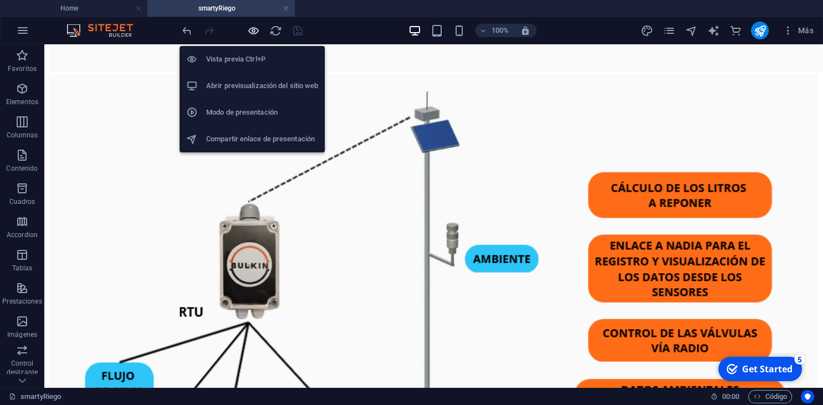
click at [252, 32] on icon "button" at bounding box center [253, 30] width 13 height 13
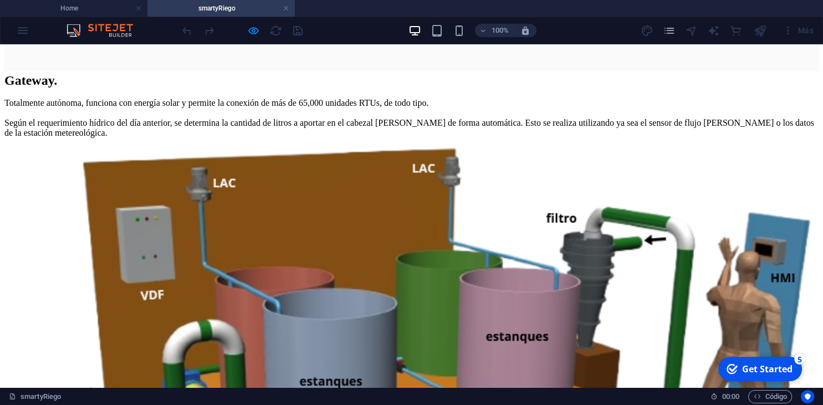
scroll to position [1159, 0]
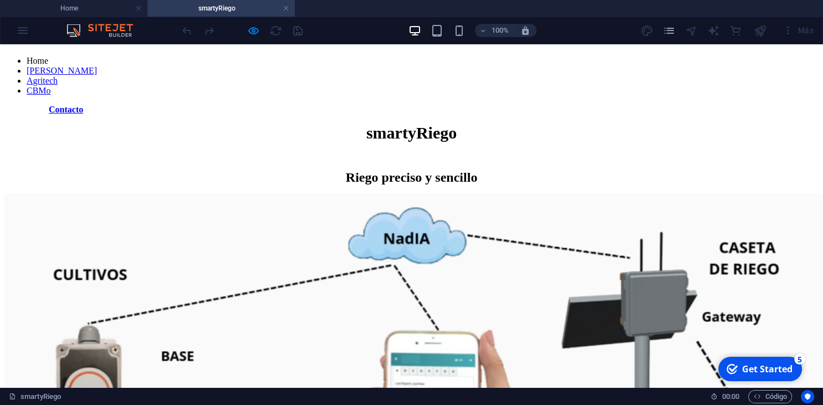
scroll to position [0, 0]
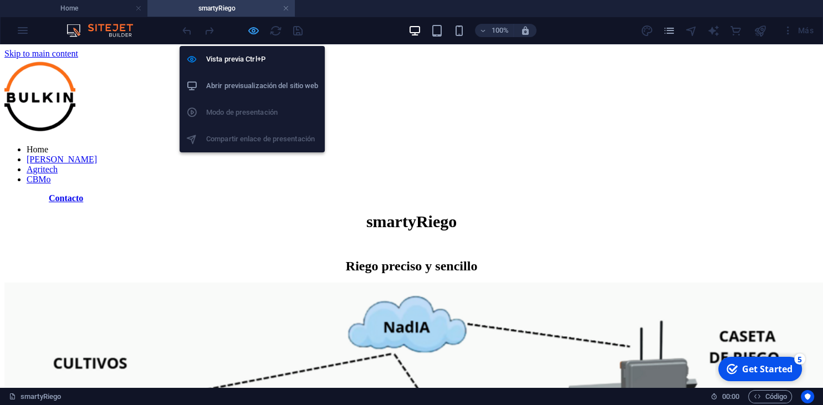
click at [252, 34] on icon "button" at bounding box center [253, 30] width 13 height 13
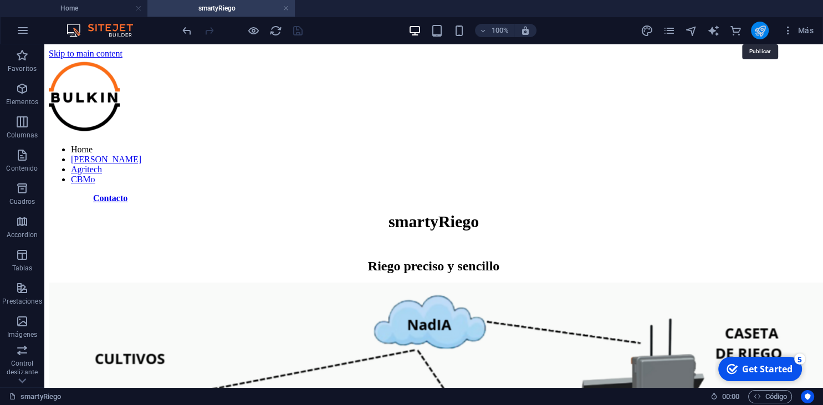
click at [761, 28] on icon "publish" at bounding box center [760, 30] width 13 height 13
